Goal: Task Accomplishment & Management: Manage account settings

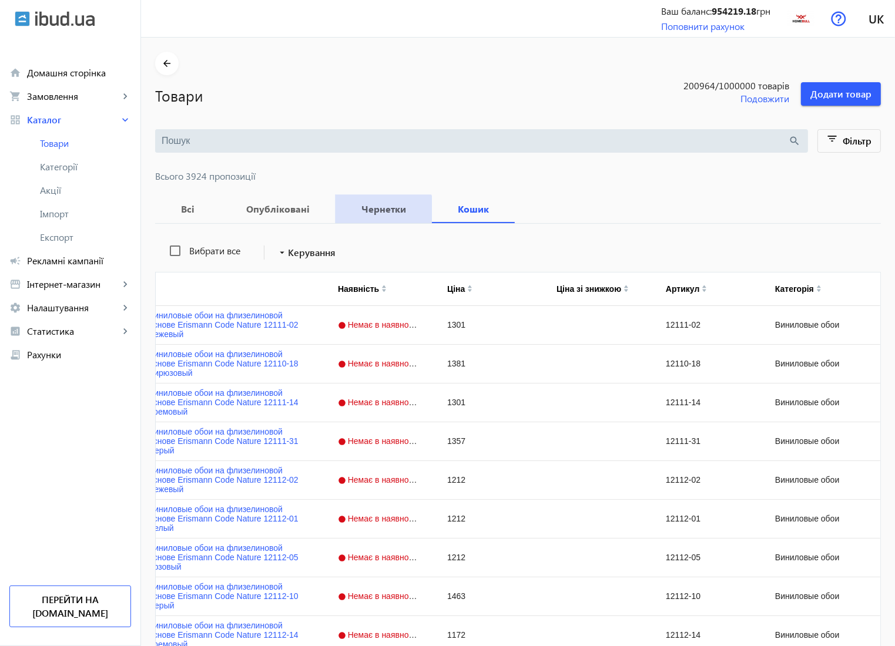
click at [373, 213] on b "Чернетки" at bounding box center [384, 208] width 68 height 9
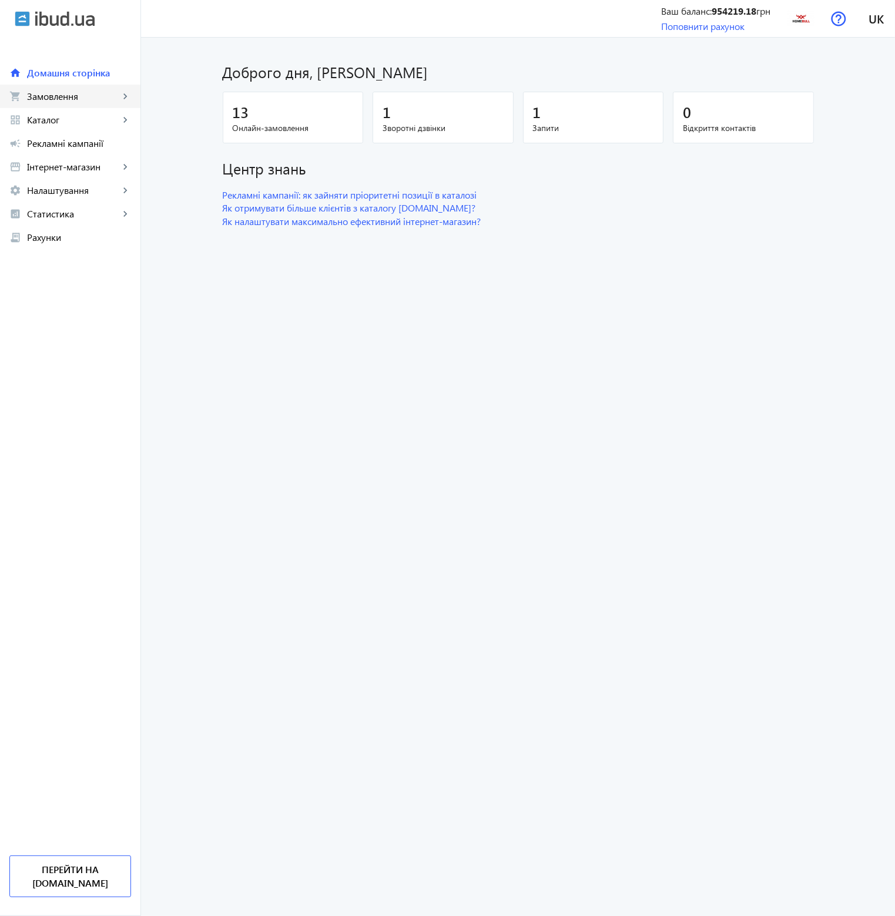
click at [80, 100] on span "Замовлення" at bounding box center [73, 96] width 92 height 12
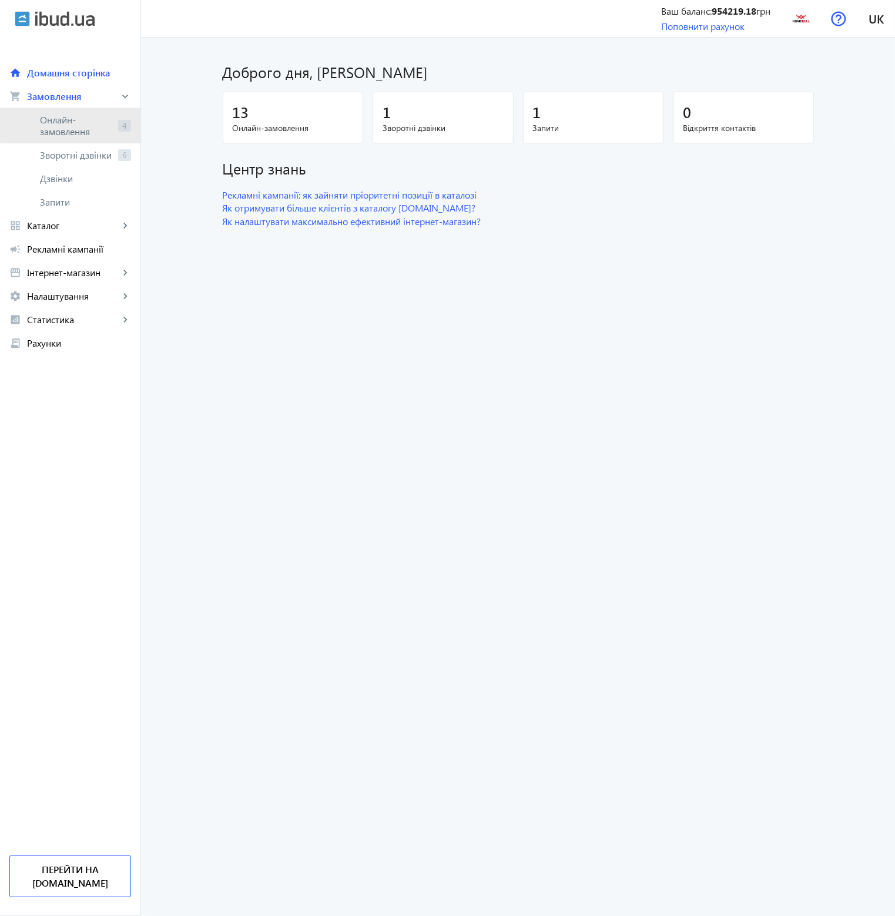
click at [80, 126] on span "Онлайн-замовлення" at bounding box center [76, 126] width 73 height 24
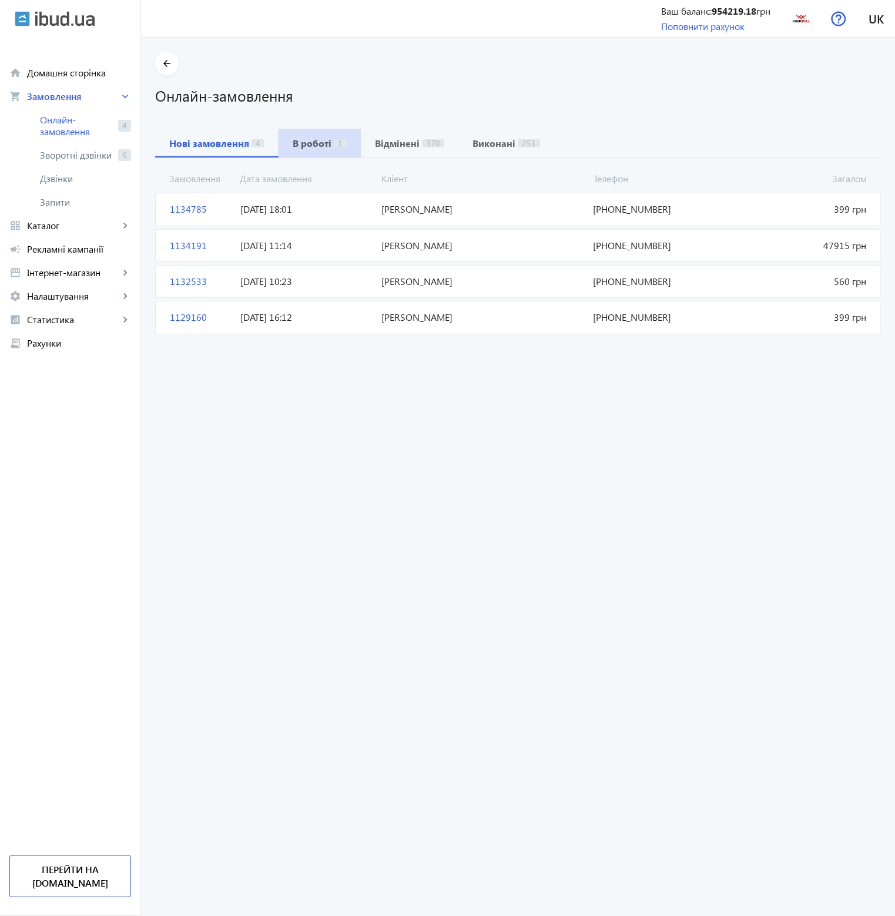
click at [319, 142] on b "В роботі" at bounding box center [312, 143] width 39 height 9
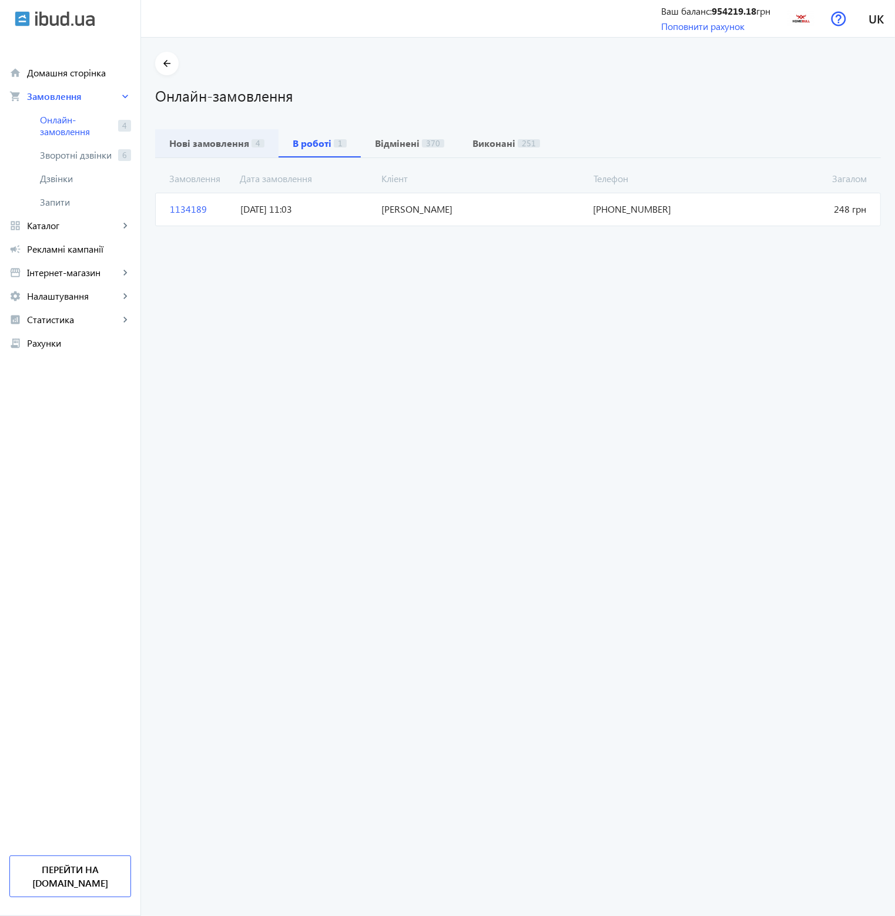
click at [191, 152] on span "Нові замовлення 4" at bounding box center [216, 143] width 95 height 28
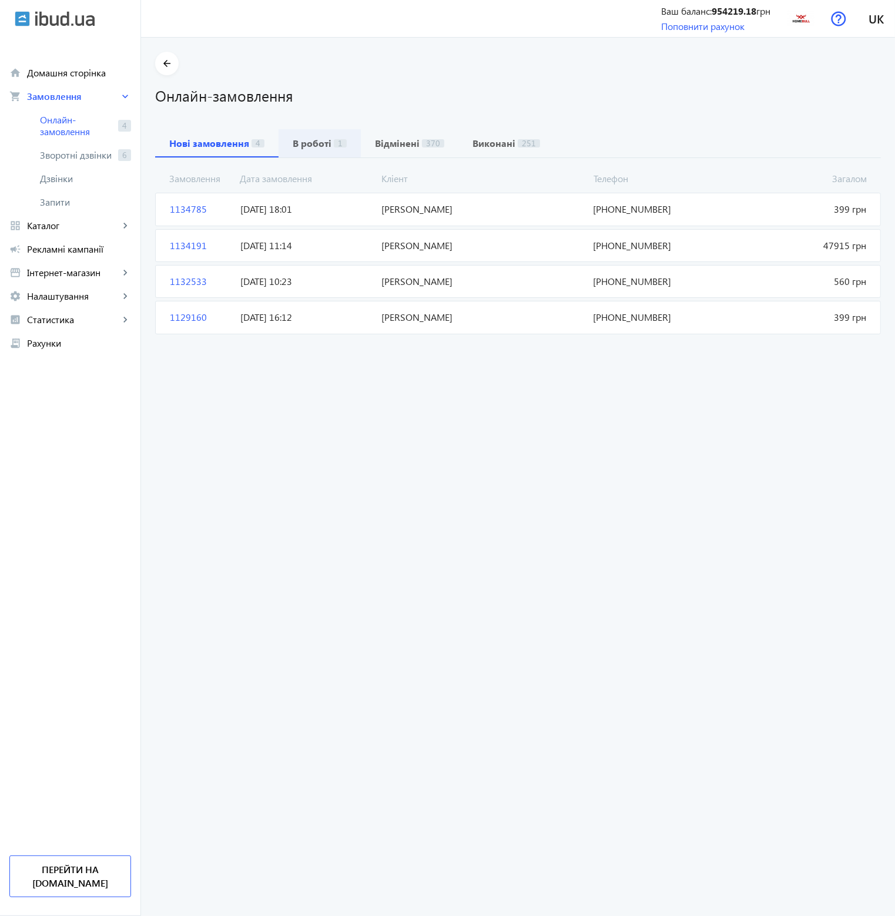
click at [308, 145] on b "В роботі" at bounding box center [312, 143] width 39 height 9
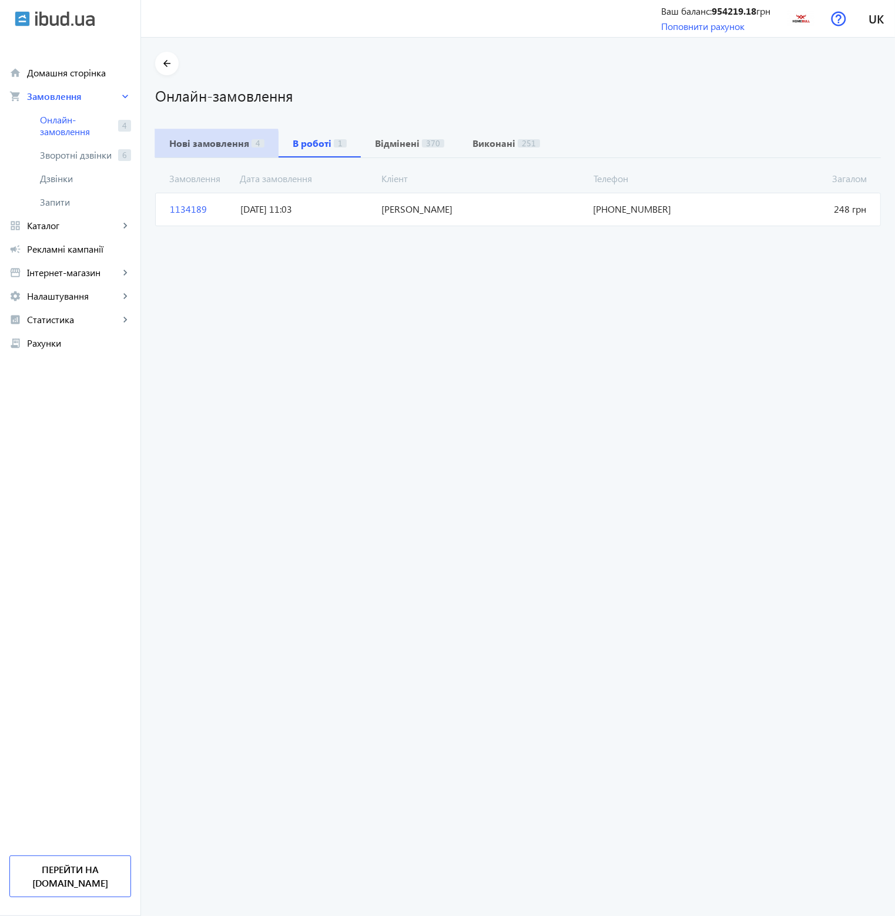
click at [183, 146] on b "Нові замовлення" at bounding box center [209, 143] width 80 height 9
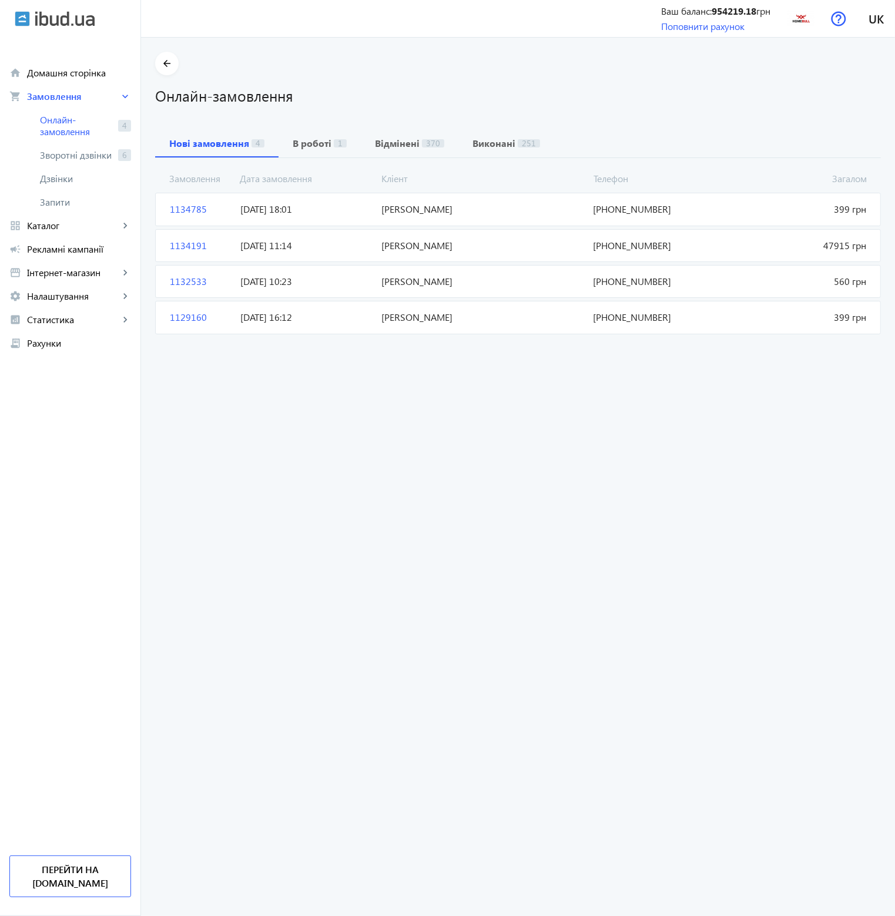
click at [459, 321] on span "[PERSON_NAME]" at bounding box center [483, 317] width 212 height 13
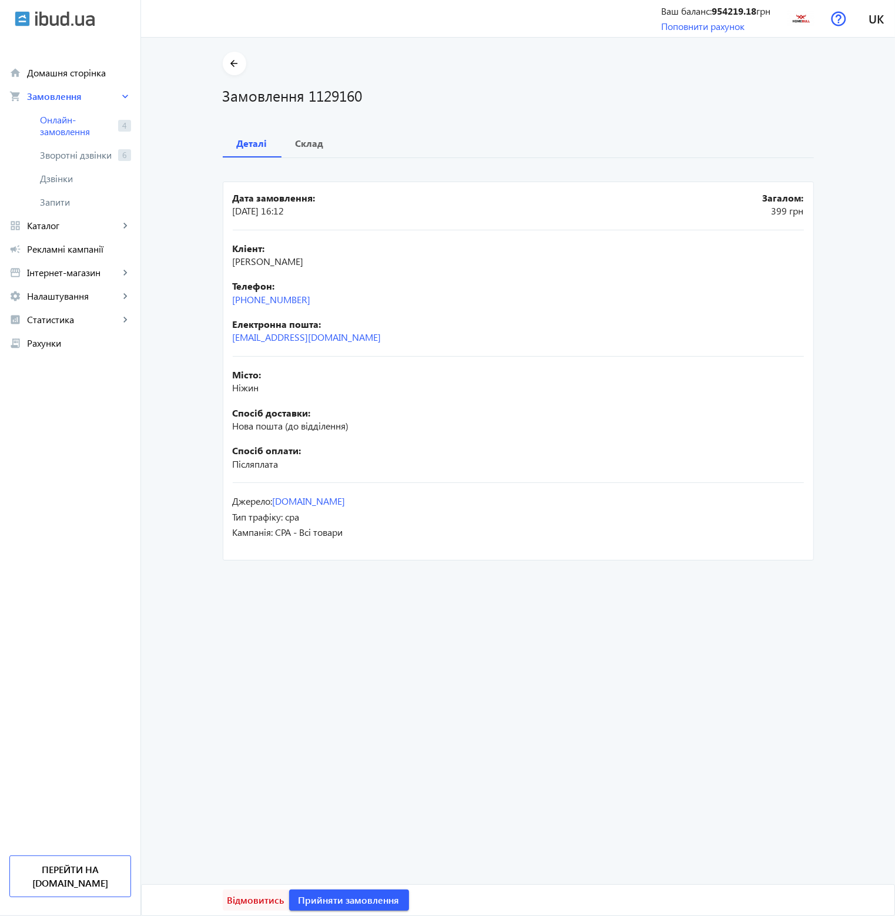
click at [251, 903] on span "Відмовитись" at bounding box center [255, 900] width 57 height 13
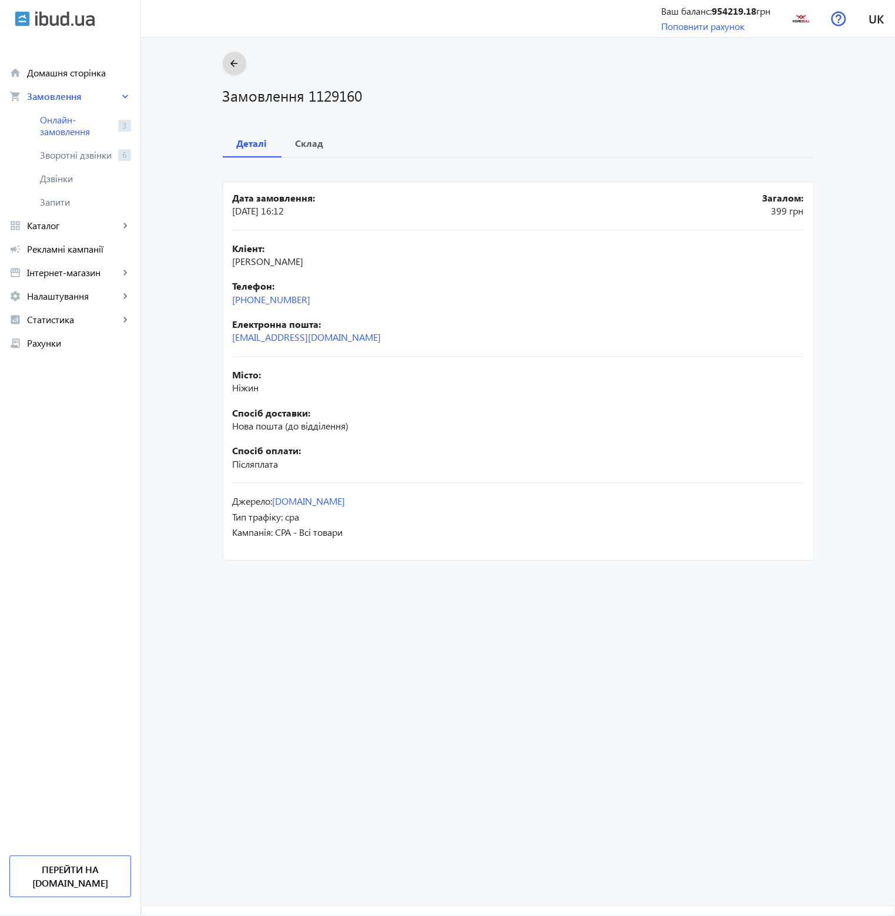
click at [227, 73] on span at bounding box center [235, 63] width 24 height 28
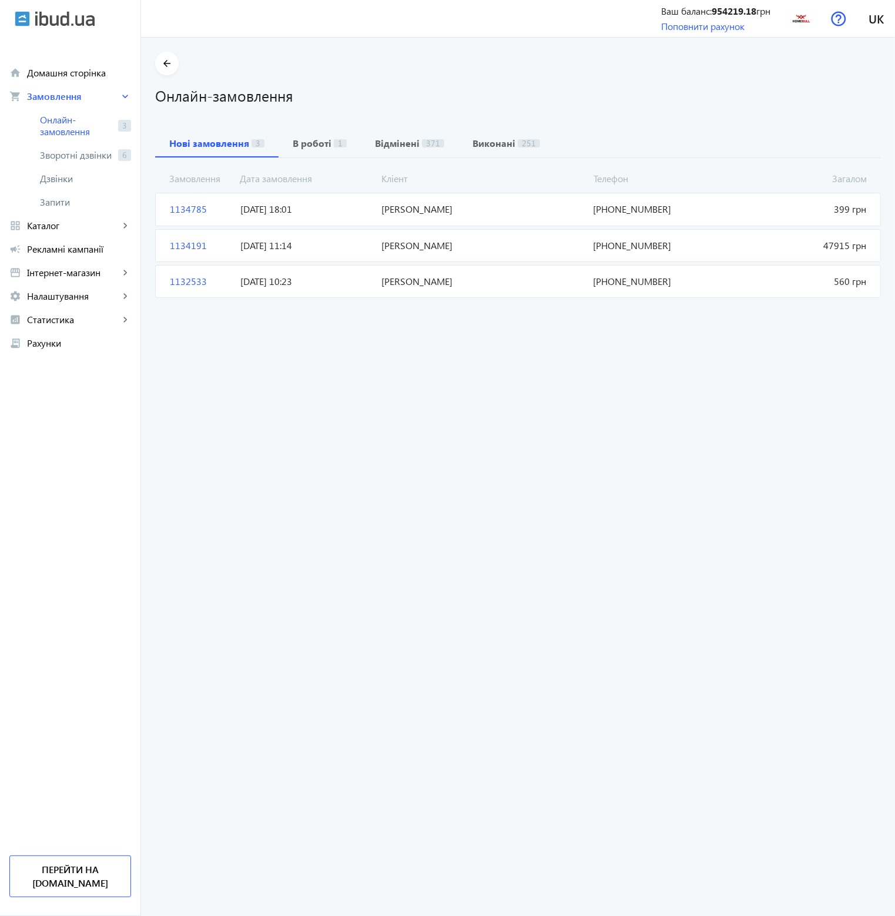
click at [289, 281] on span "[DATE] 10:23" at bounding box center [306, 281] width 141 height 13
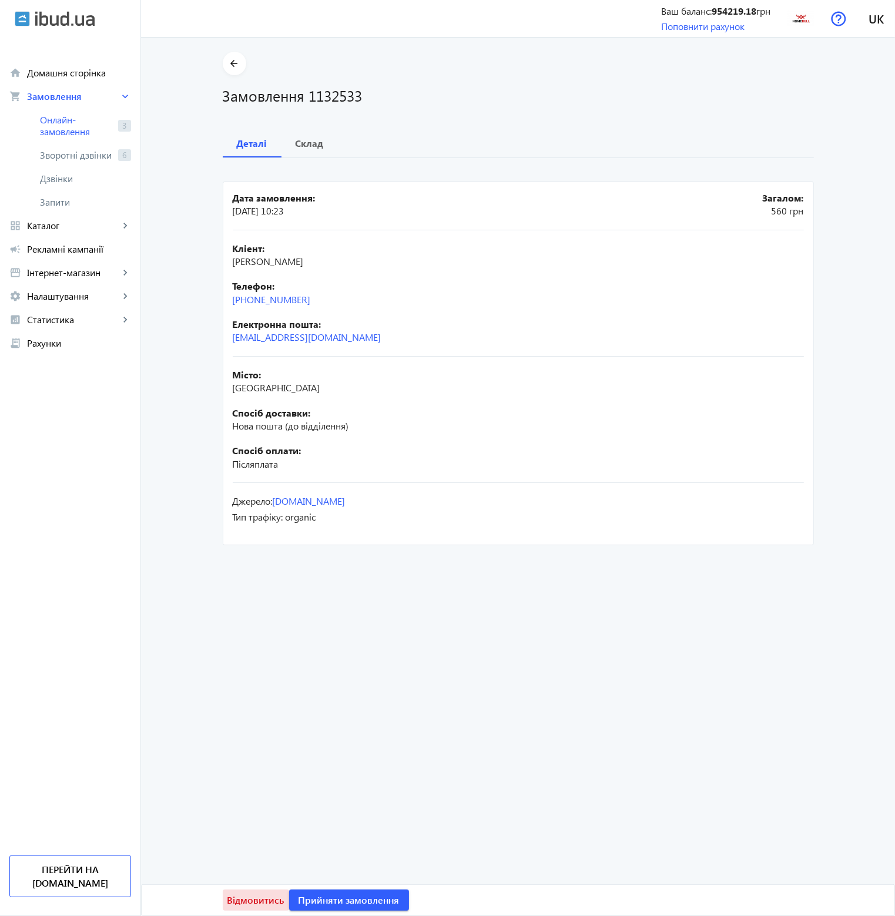
click at [258, 903] on span "Відмовитись" at bounding box center [255, 900] width 57 height 13
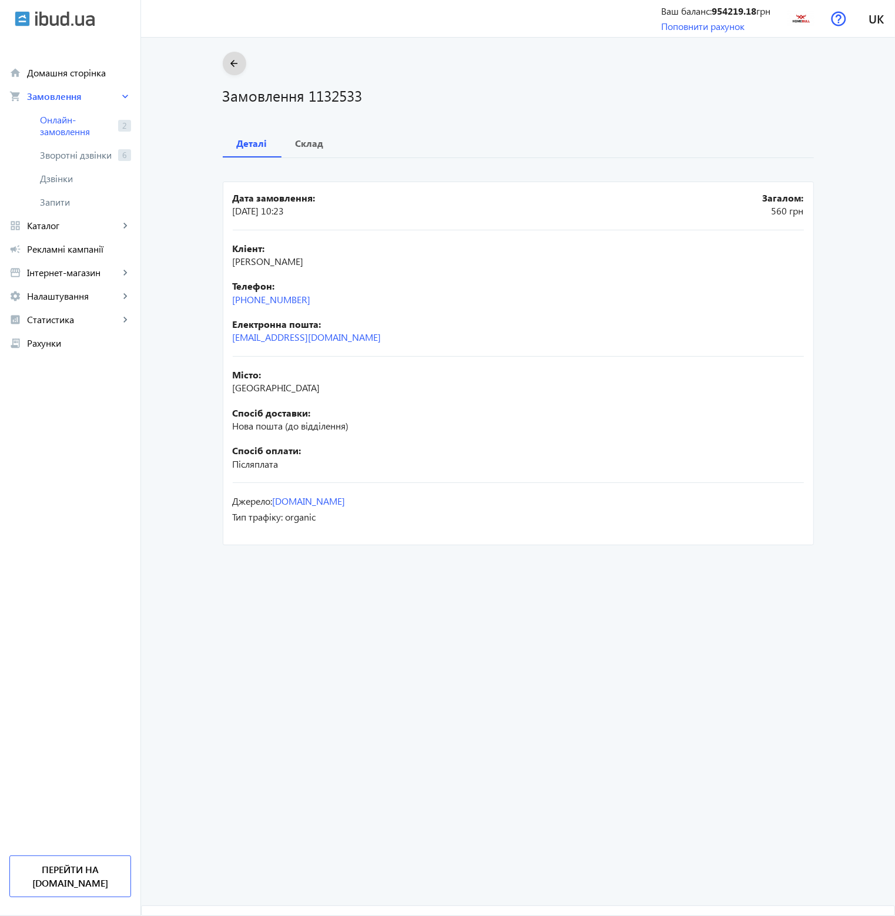
click at [232, 68] on mat-icon "arrow_back" at bounding box center [234, 63] width 15 height 15
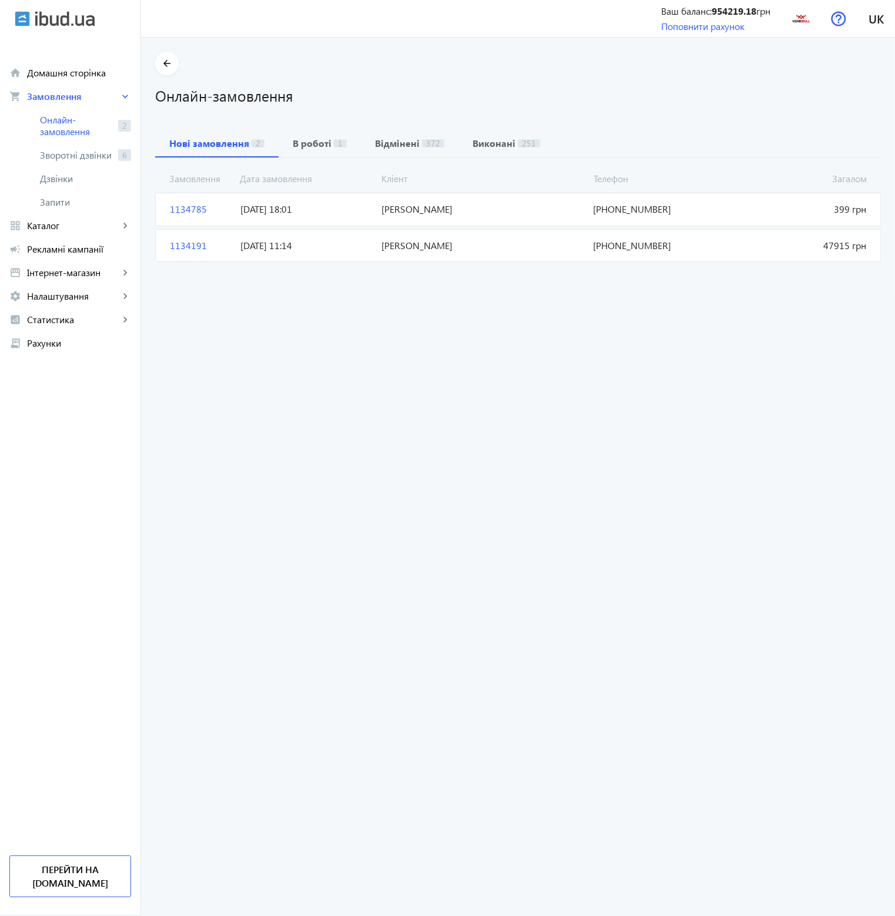
click at [322, 242] on span "[DATE] 11:14" at bounding box center [306, 245] width 141 height 13
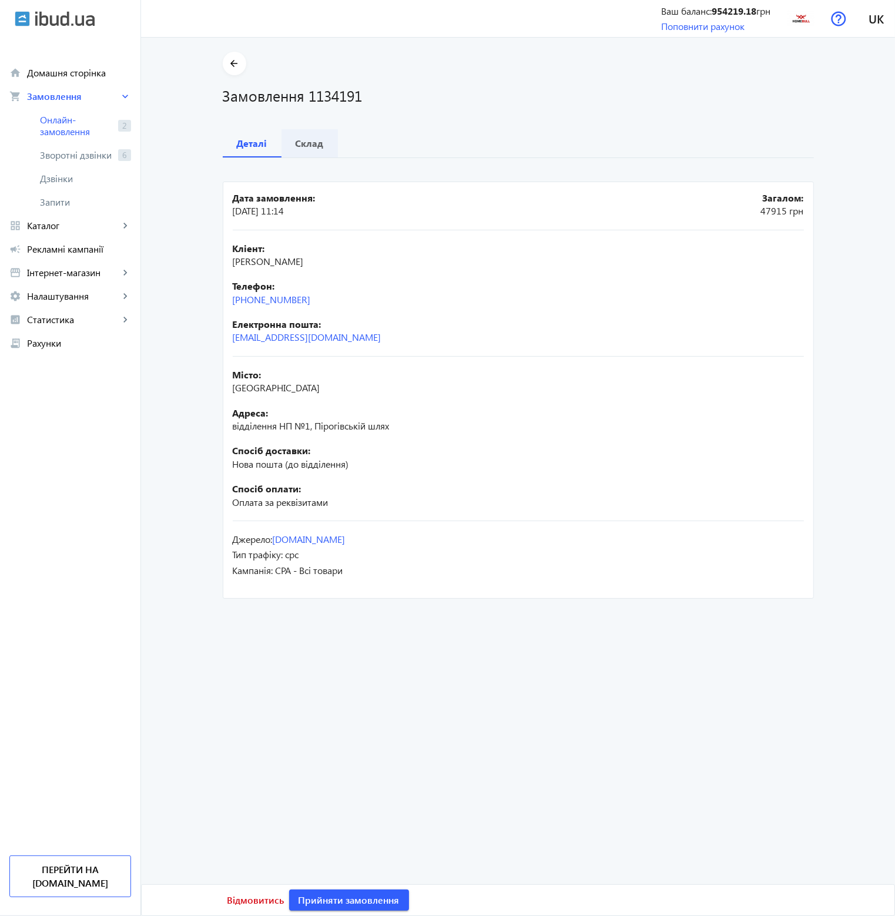
click at [307, 145] on b "Склад" at bounding box center [310, 143] width 28 height 9
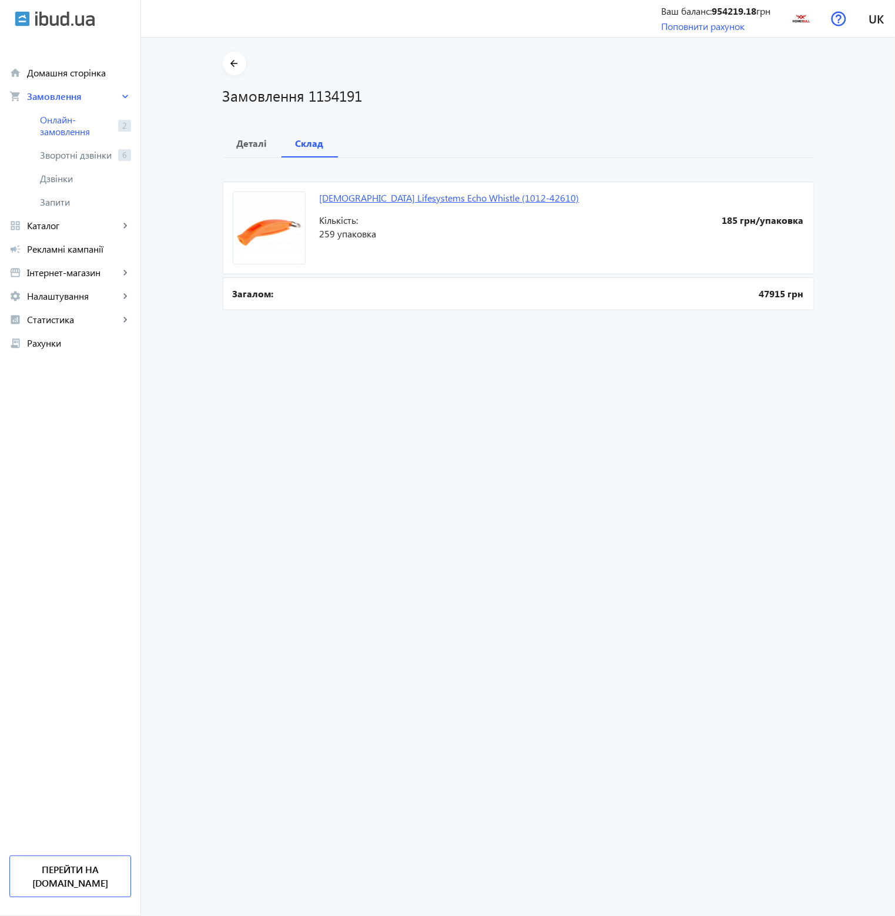
click at [383, 198] on link "[DEMOGRAPHIC_DATA] Lifesystems Echo Whistle (1012-42610)" at bounding box center [450, 198] width 260 height 12
